Goal: Task Accomplishment & Management: Manage account settings

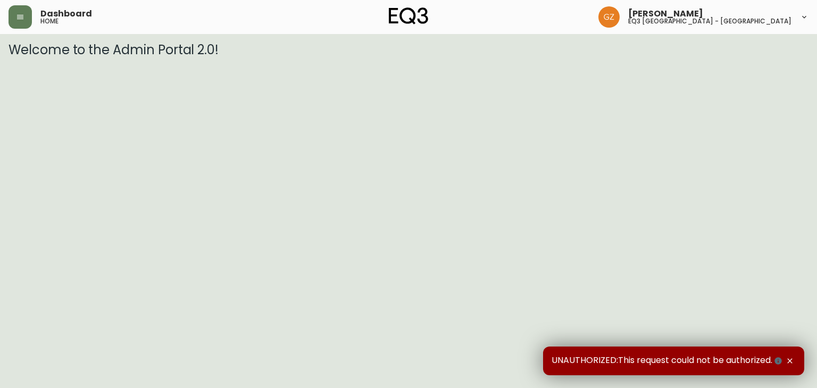
click at [32, 19] on div "Dashboard home" at bounding box center [142, 16] width 267 height 23
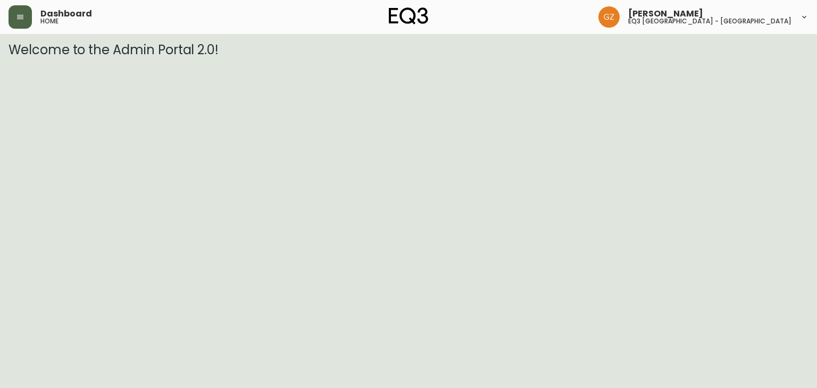
click at [21, 21] on button "button" at bounding box center [20, 16] width 23 height 23
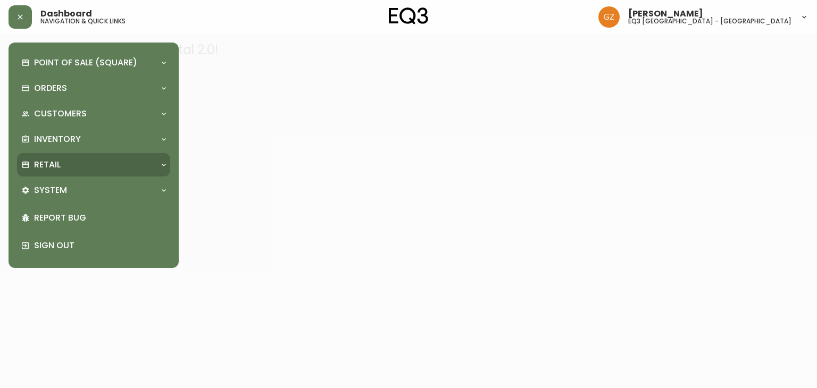
click at [89, 154] on div "Retail" at bounding box center [93, 164] width 153 height 23
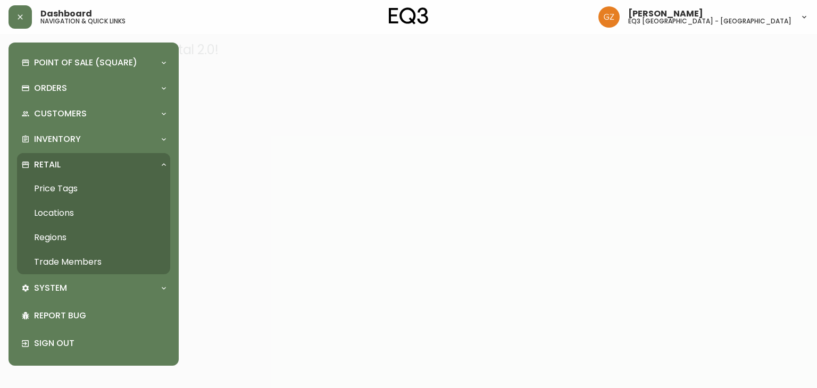
click at [76, 260] on link "Trade Members" at bounding box center [93, 262] width 153 height 24
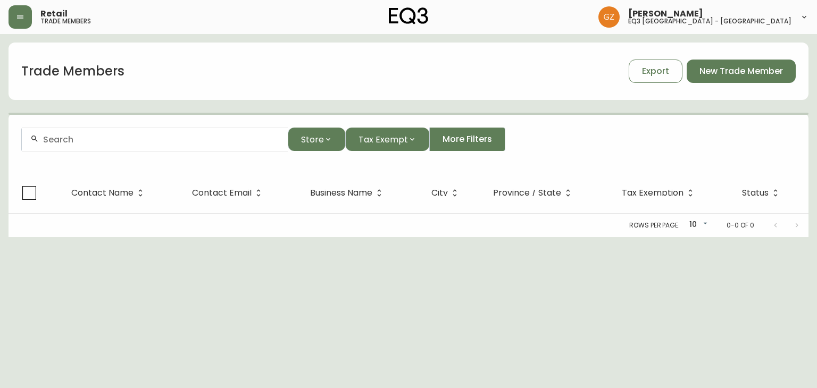
click at [221, 148] on div at bounding box center [155, 140] width 266 height 24
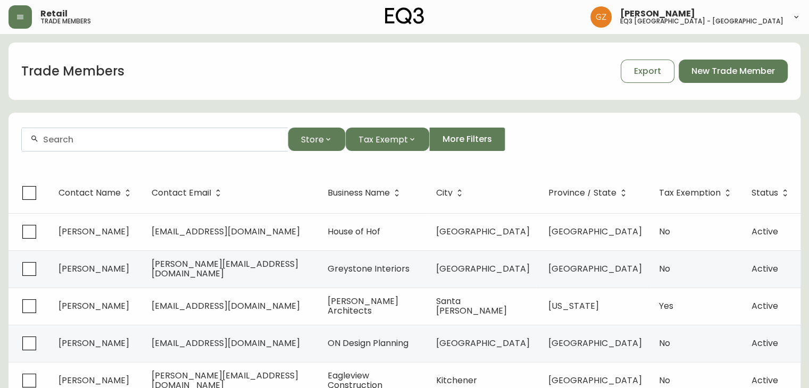
paste input "[PERSON_NAME][EMAIL_ADDRESS][DOMAIN_NAME]"
drag, startPoint x: 124, startPoint y: 137, endPoint x: 0, endPoint y: 132, distance: 124.0
click at [0, 132] on main "Trade Members Export New Trade Member [PERSON_NAME][EMAIL_ADDRESS][DOMAIN_NAME]…" at bounding box center [404, 322] width 809 height 576
drag, startPoint x: 164, startPoint y: 139, endPoint x: 0, endPoint y: 121, distance: 164.8
click at [0, 121] on main "Trade Members Export New Trade Member [DOMAIN_NAME] Store Tax Exempt More Filte…" at bounding box center [404, 322] width 809 height 576
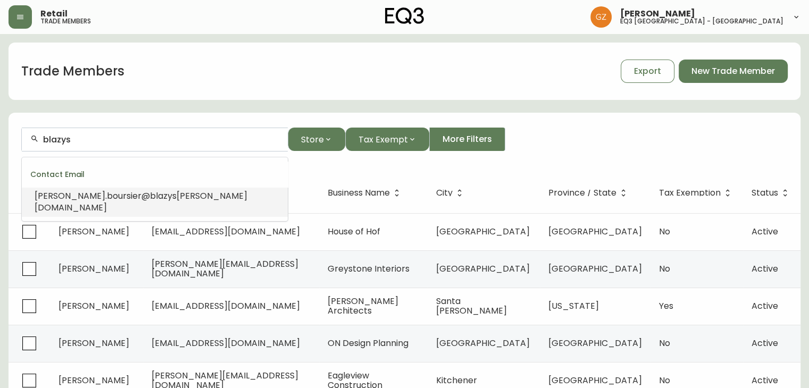
click at [143, 190] on span "[PERSON_NAME][DOMAIN_NAME]" at bounding box center [141, 202] width 213 height 24
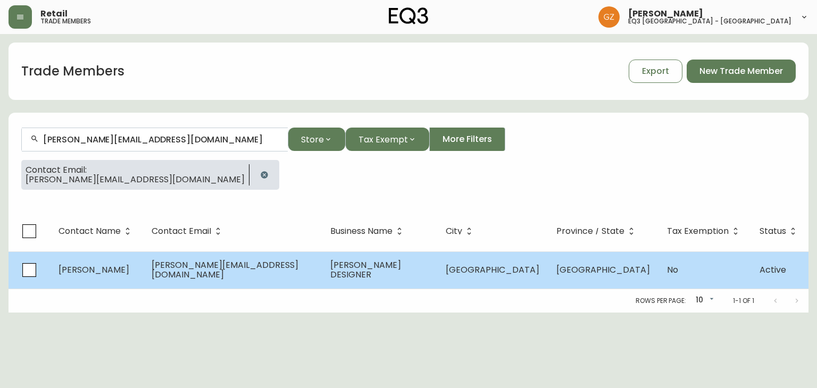
type input "[PERSON_NAME][EMAIL_ADDRESS][DOMAIN_NAME]"
click at [212, 276] on td "[PERSON_NAME][EMAIL_ADDRESS][DOMAIN_NAME]" at bounding box center [232, 270] width 179 height 37
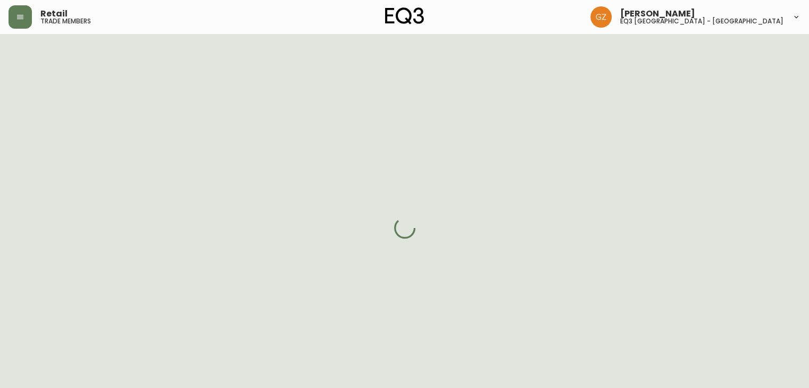
select select "QC"
select select "CA"
select select "CA_FR"
select select "Other"
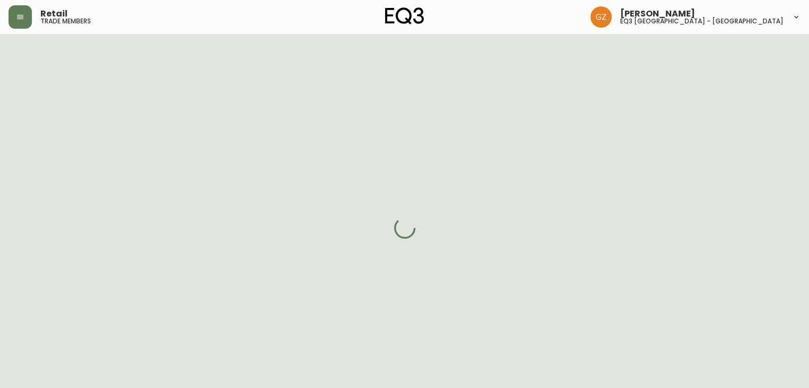
select select "cjw10z96u00fa6gs0941re9ze"
select select "false"
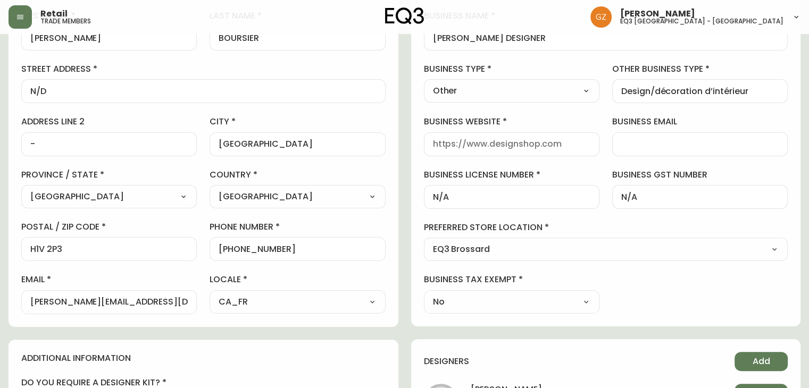
scroll to position [106, 0]
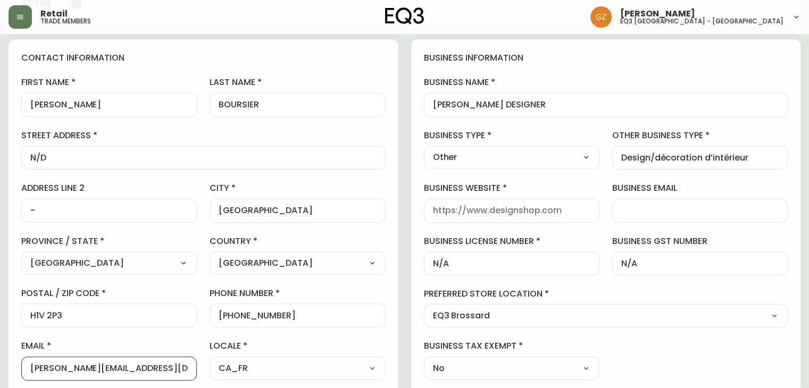
drag, startPoint x: 181, startPoint y: 369, endPoint x: 0, endPoint y: 362, distance: 181.5
click at [0, 362] on main "[PERSON_NAME] Delete Save active contact information first name [PERSON_NAME] l…" at bounding box center [404, 358] width 809 height 861
click at [745, 120] on div "business information business name [PERSON_NAME] DESIGNER business type Other S…" at bounding box center [606, 216] width 390 height 354
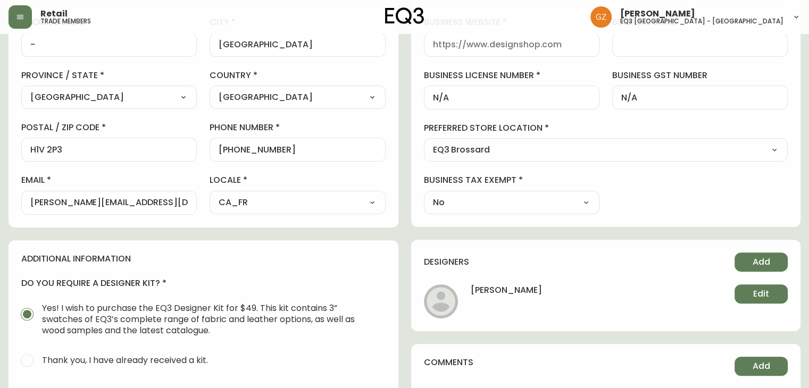
scroll to position [319, 0]
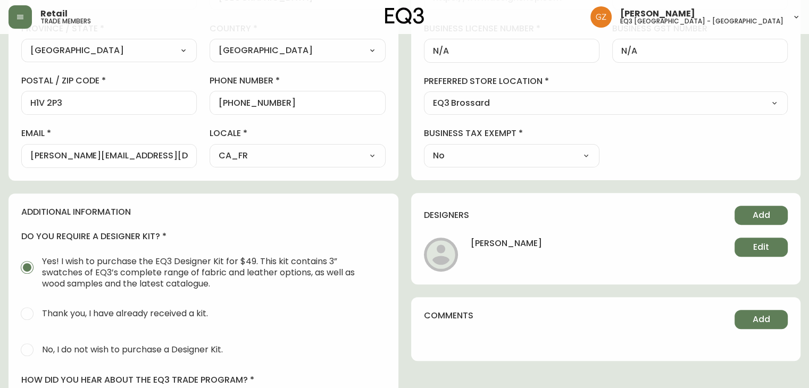
drag, startPoint x: 693, startPoint y: 93, endPoint x: 639, endPoint y: 62, distance: 61.5
click at [693, 93] on div "Select - Store locations EQ3 [GEOGRAPHIC_DATA] - [GEOGRAPHIC_DATA] [GEOGRAPHIC_…" at bounding box center [606, 103] width 364 height 23
